Goal: Task Accomplishment & Management: Manage account settings

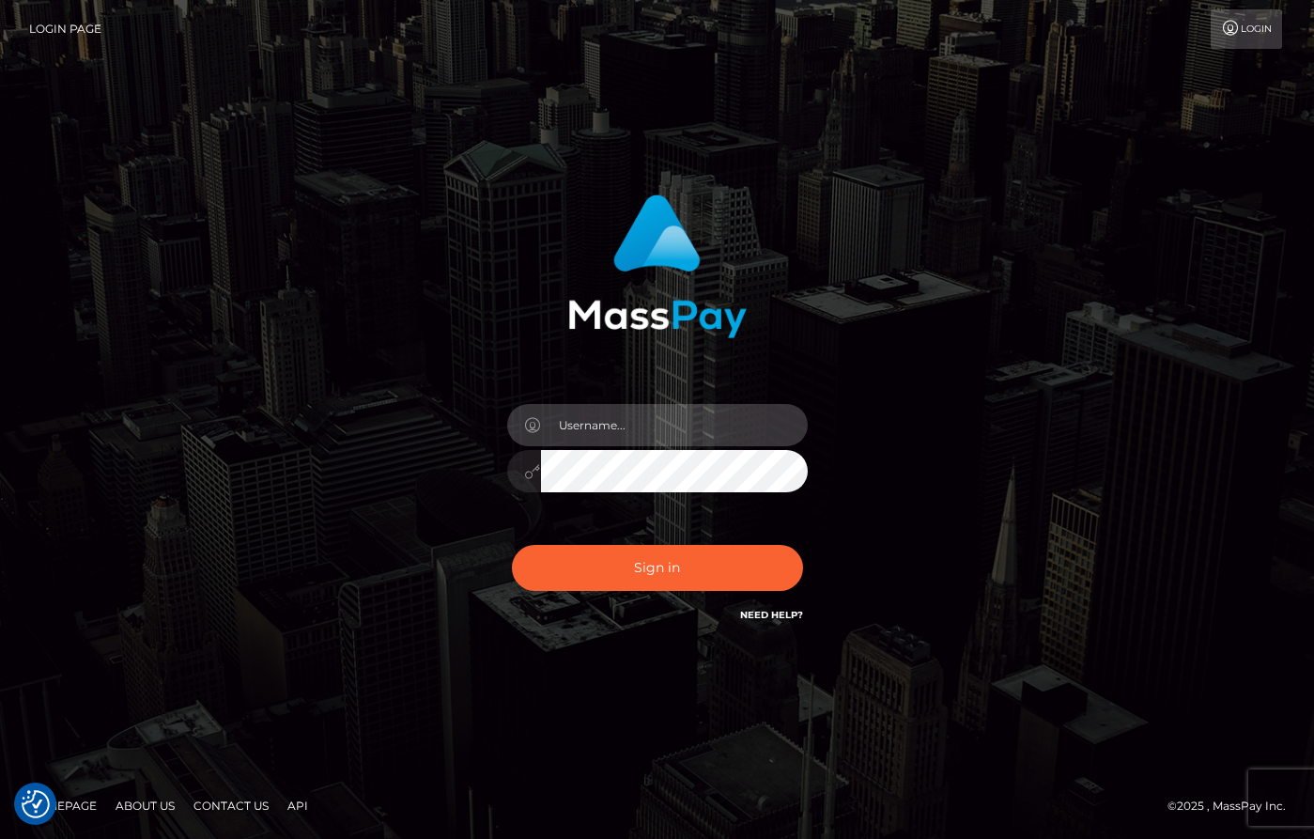
click at [656, 420] on input "text" at bounding box center [674, 425] width 267 height 42
type input "dany baker boulanger"
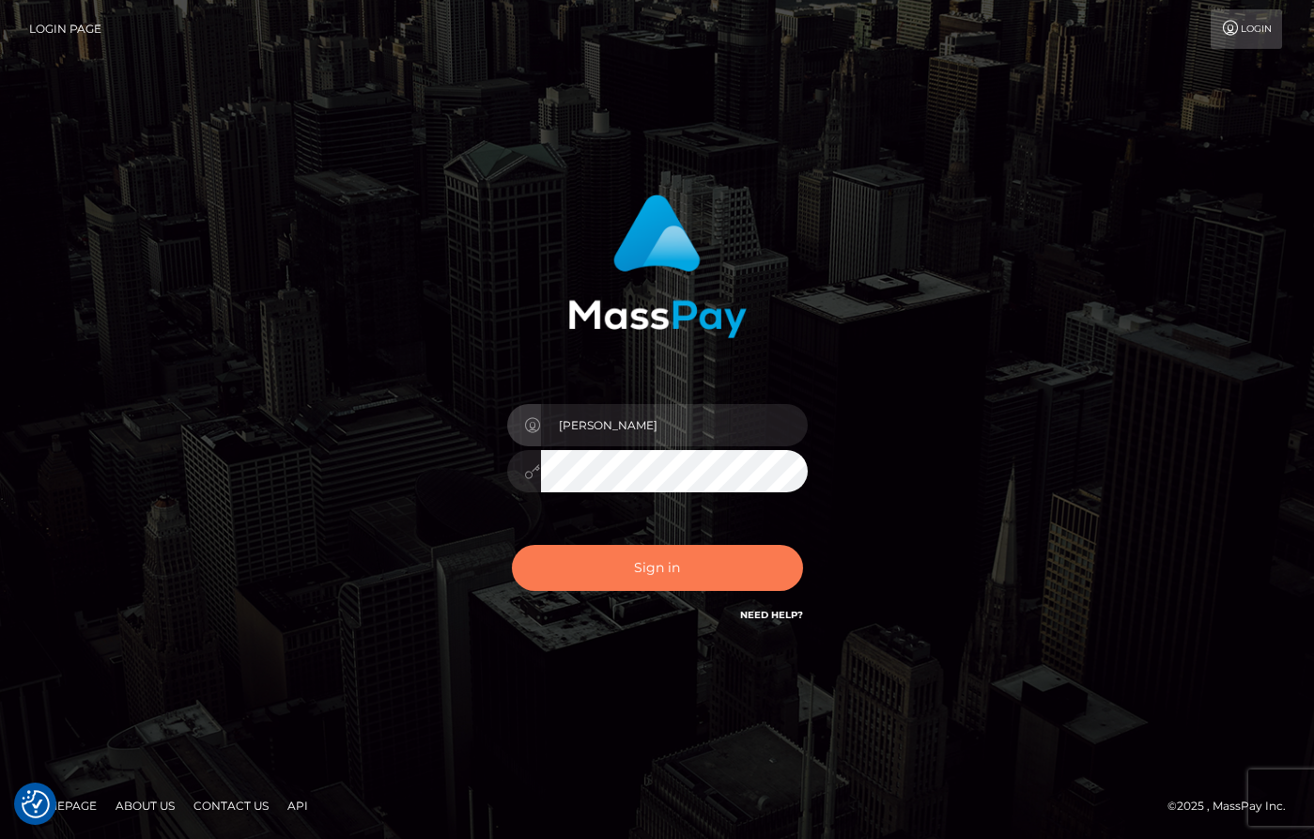
click at [709, 580] on button "Sign in" at bounding box center [657, 568] width 291 height 46
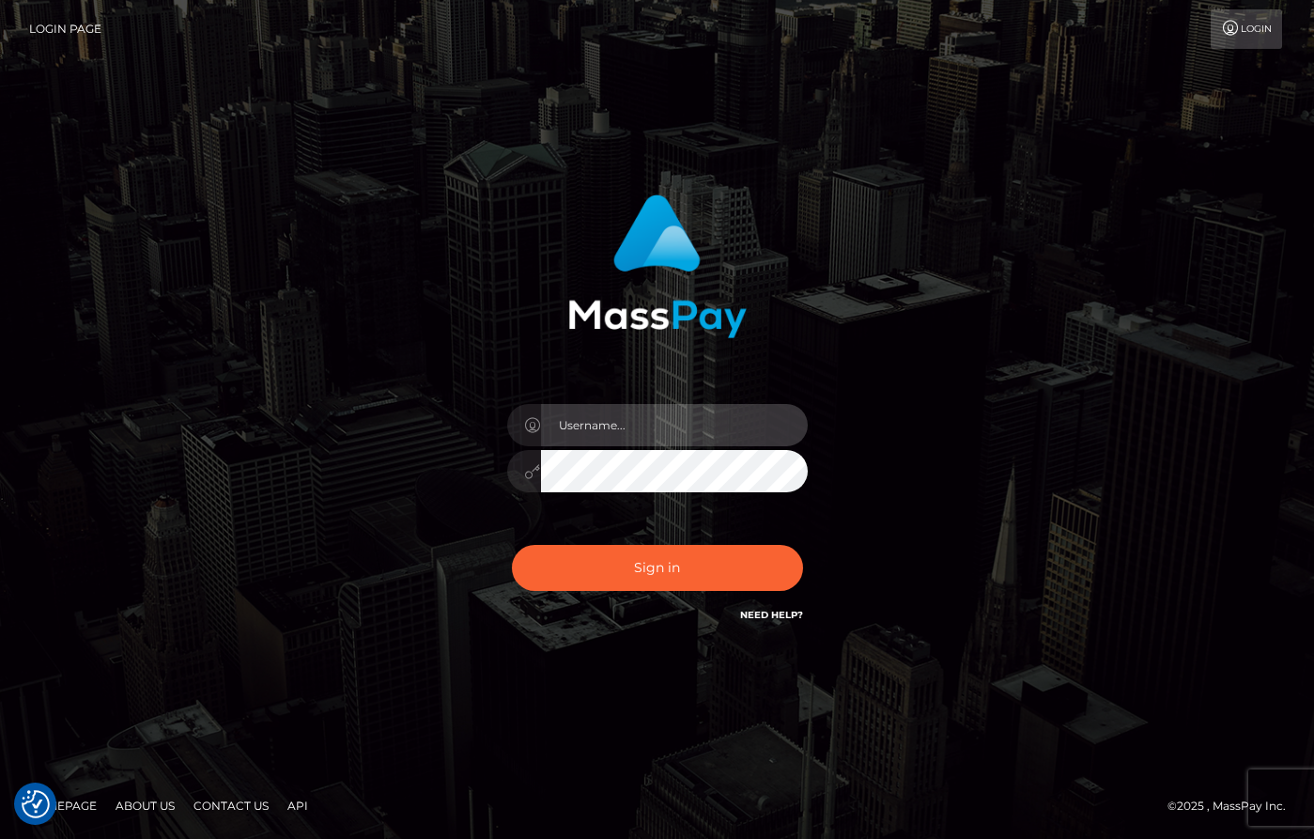
click at [678, 426] on input "text" at bounding box center [674, 425] width 267 height 42
type input "[PERSON_NAME]"
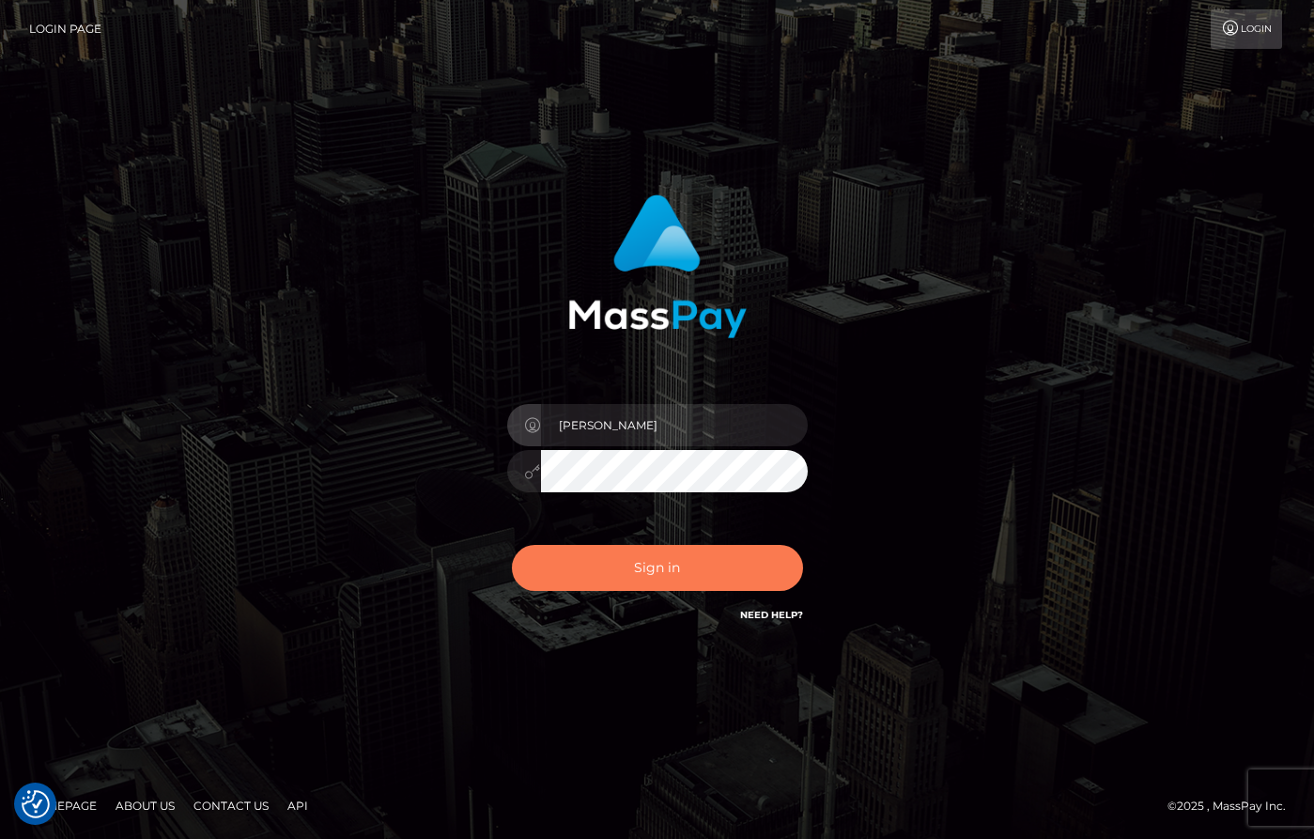
click at [694, 567] on button "Sign in" at bounding box center [657, 568] width 291 height 46
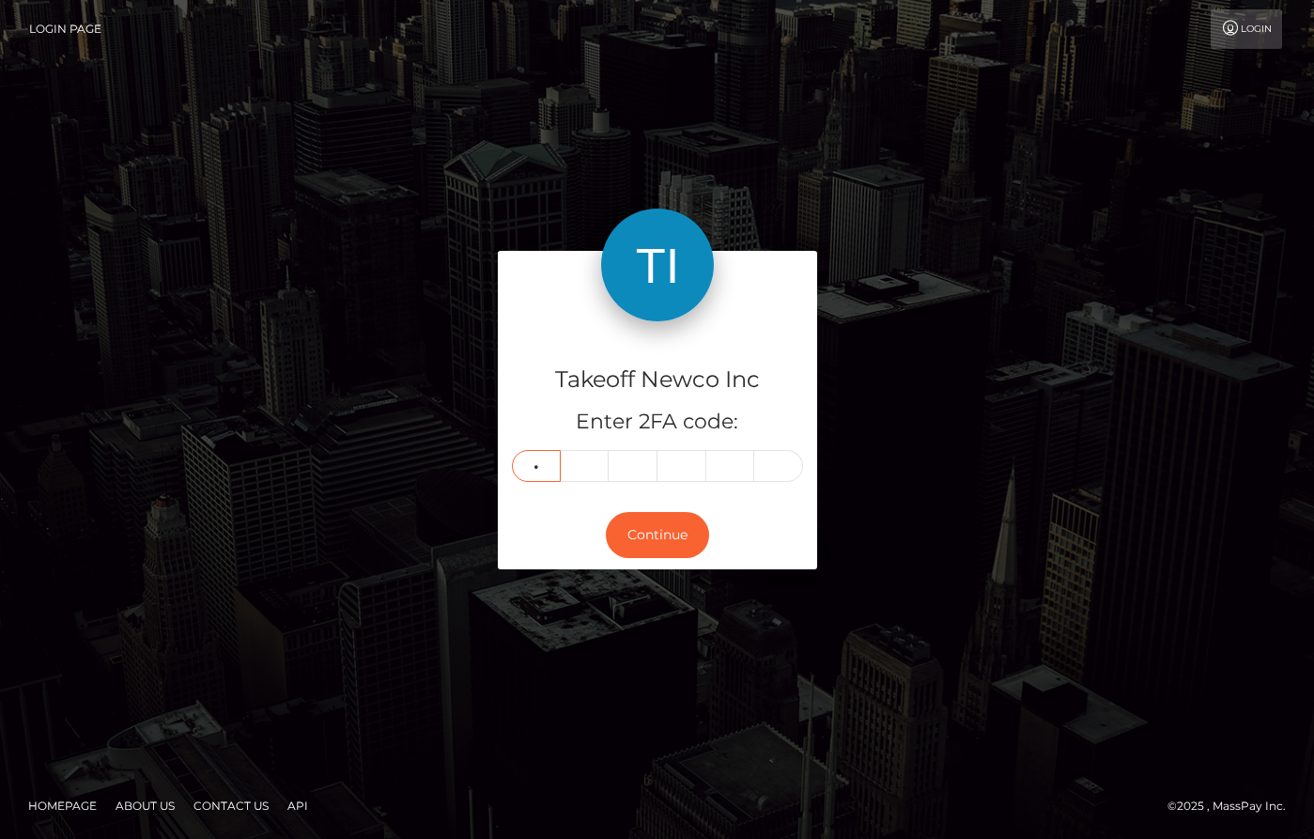
type input "6"
type input "5"
type input "1"
type input "3"
type input "0"
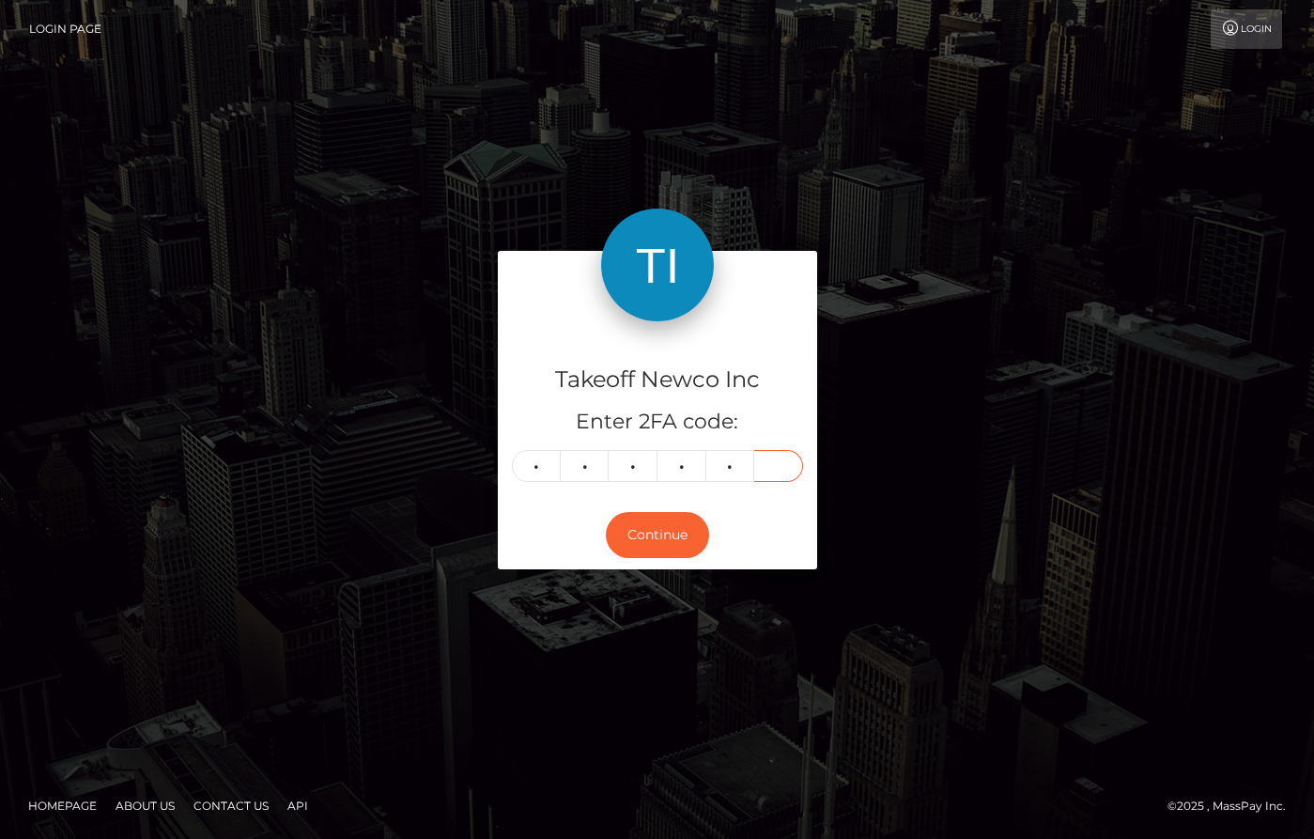
type input "8"
